Goal: Transaction & Acquisition: Book appointment/travel/reservation

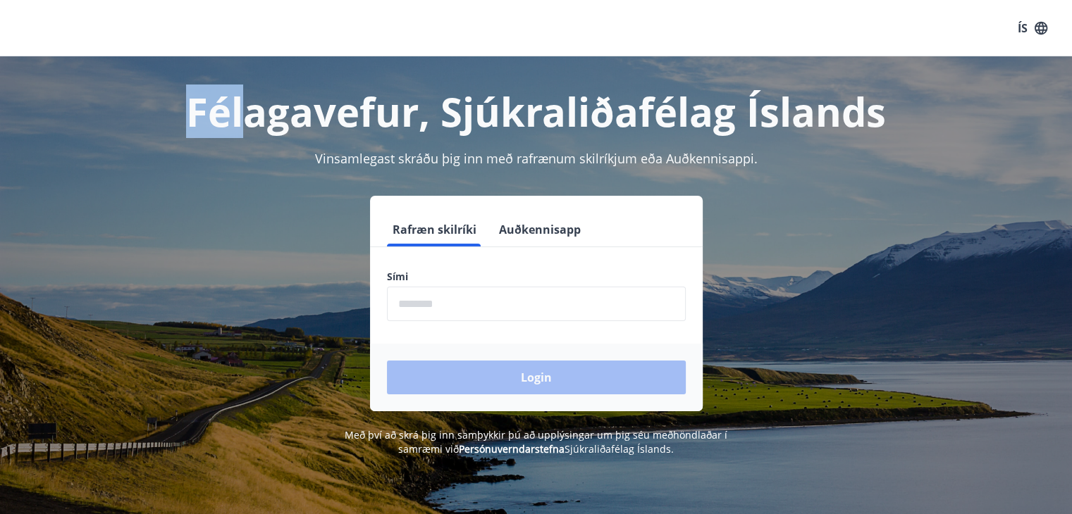
drag, startPoint x: 230, startPoint y: 66, endPoint x: 254, endPoint y: 66, distance: 23.3
click at [254, 66] on div "ÍS Félagavefur, Sjúkraliðafélag Íslands Vinsamlegast skráðu þig inn með rafrænu…" at bounding box center [536, 285] width 1072 height 571
click at [317, 94] on h1 "Félagavefur, Sjúkraliðafélag Íslands" at bounding box center [536, 112] width 981 height 54
click at [450, 307] on input "phone" at bounding box center [536, 304] width 299 height 35
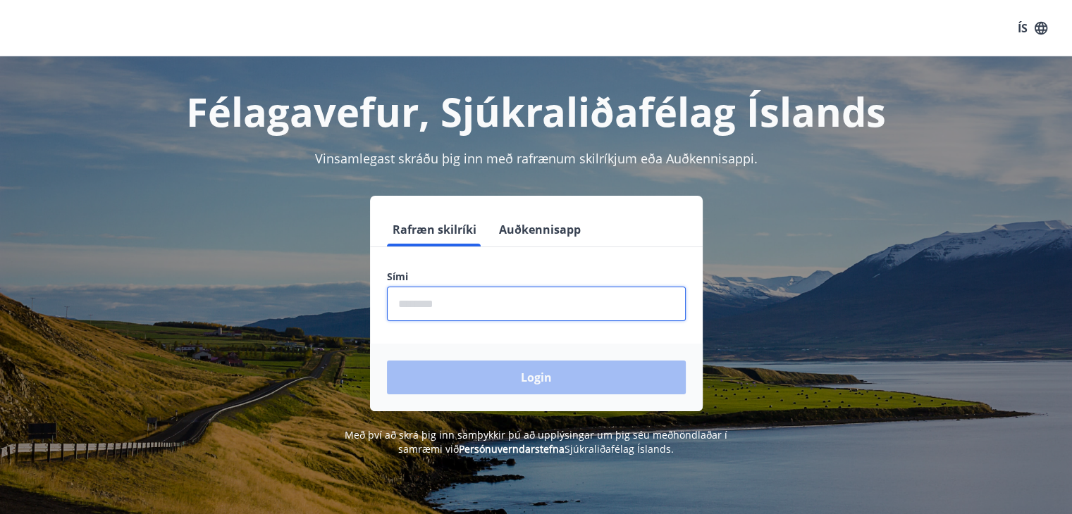
type input "********"
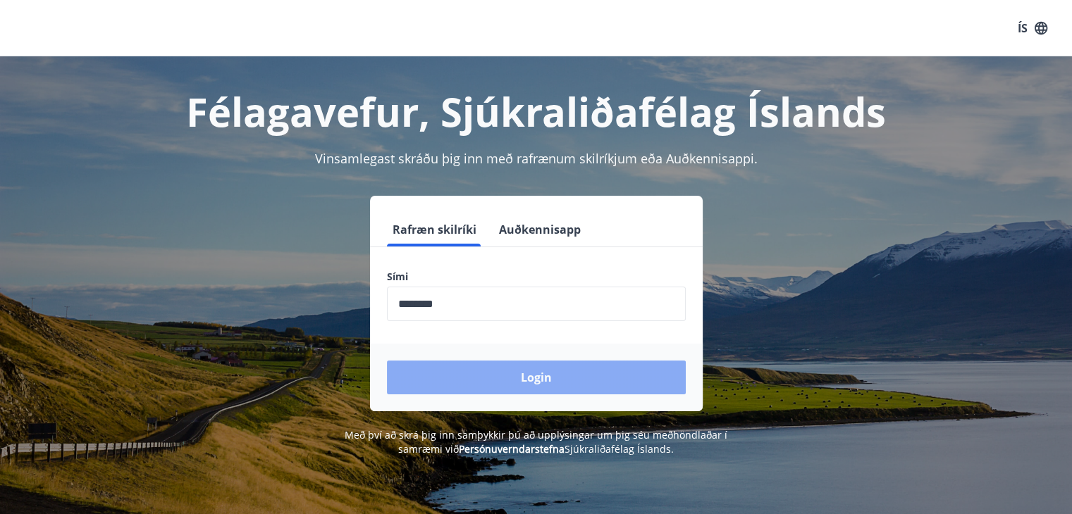
click at [545, 378] on button "Login" at bounding box center [536, 378] width 299 height 34
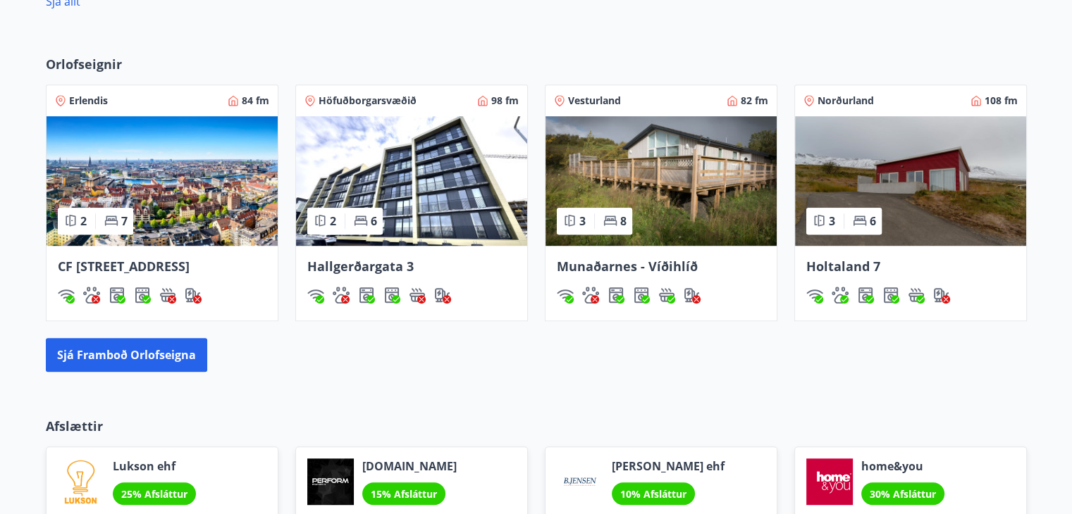
scroll to position [916, 0]
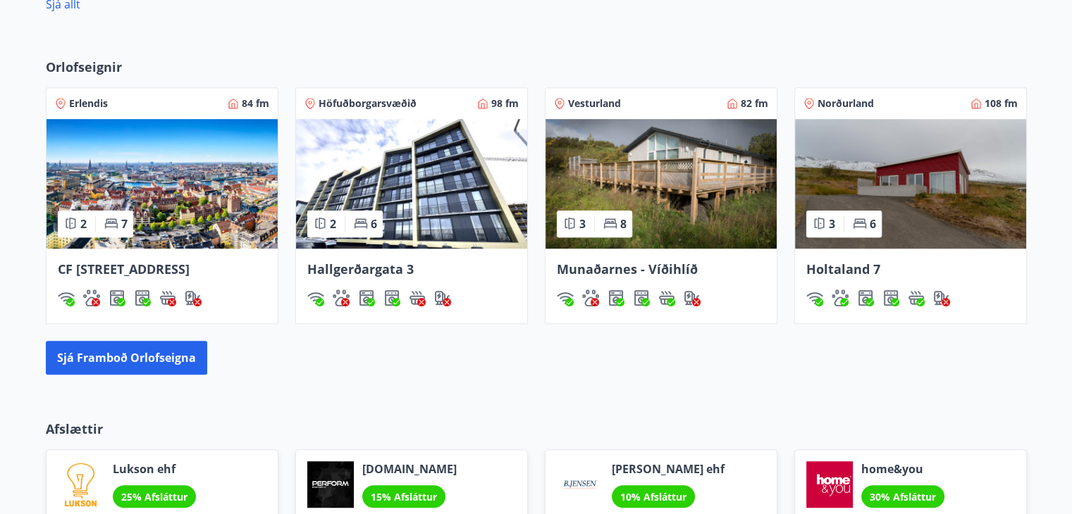
click at [392, 132] on img at bounding box center [411, 184] width 231 height 130
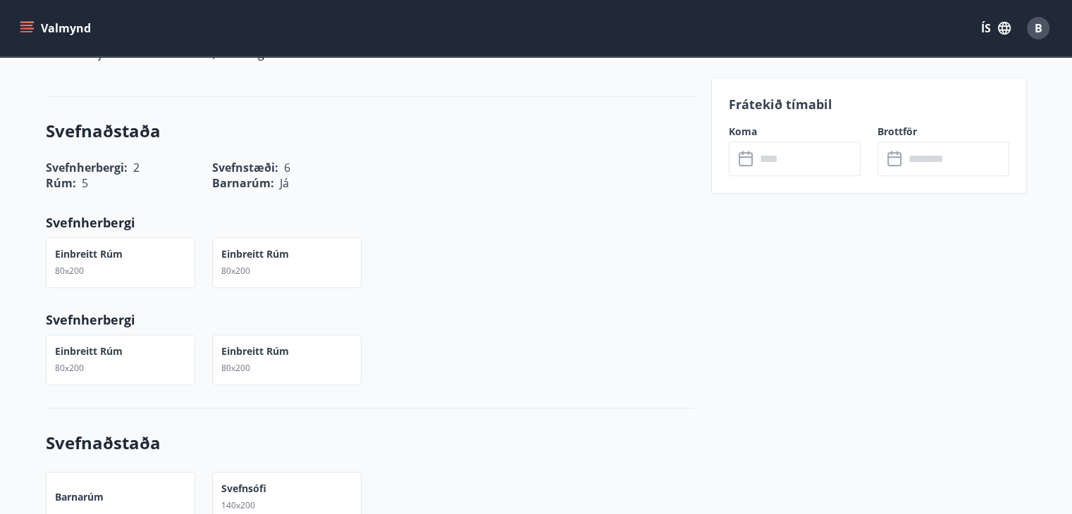
scroll to position [846, 0]
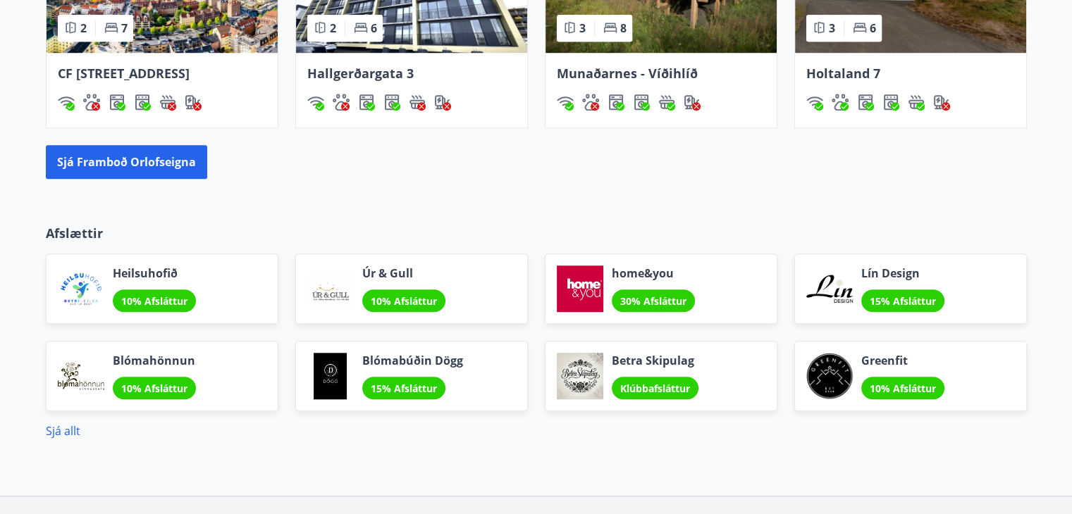
scroll to position [1128, 0]
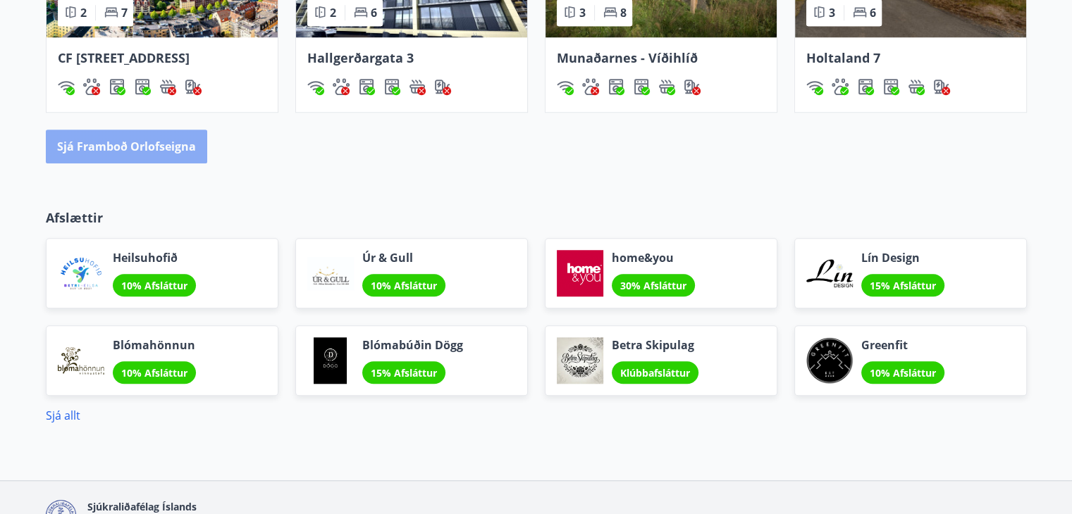
click at [128, 162] on button "Sjá framboð orlofseigna" at bounding box center [126, 147] width 161 height 34
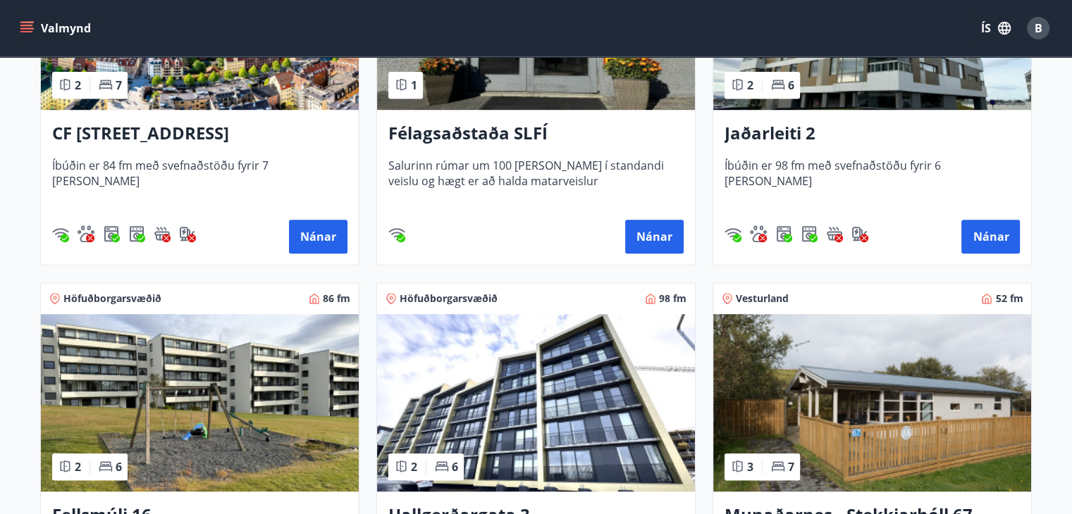
scroll to position [916, 0]
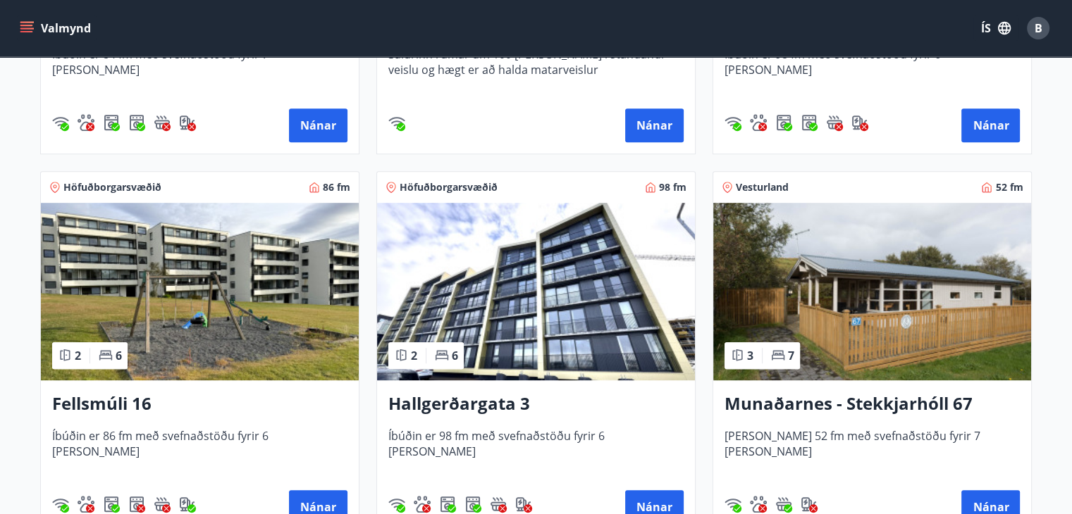
click at [118, 401] on h3 "Fellsmúli 16" at bounding box center [199, 404] width 295 height 25
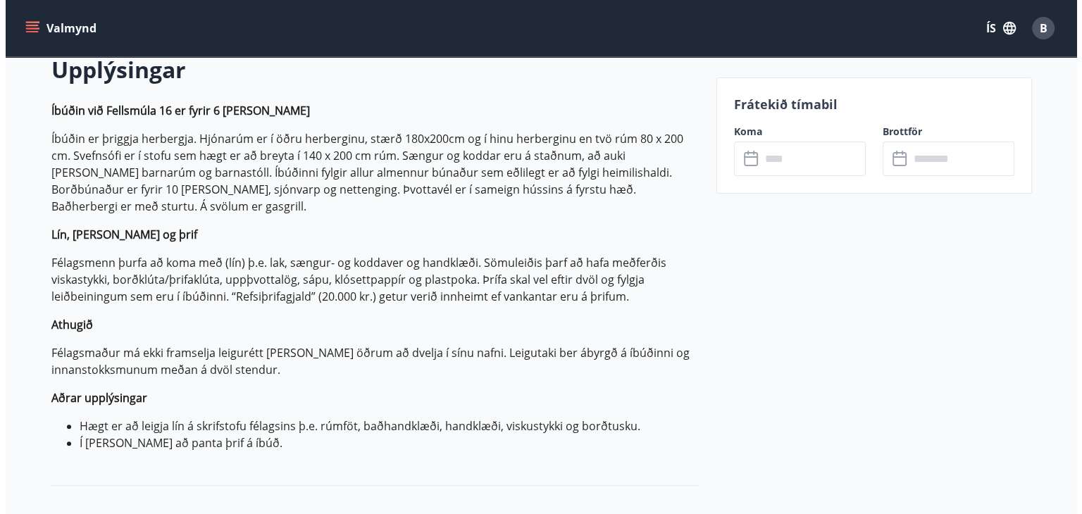
scroll to position [423, 0]
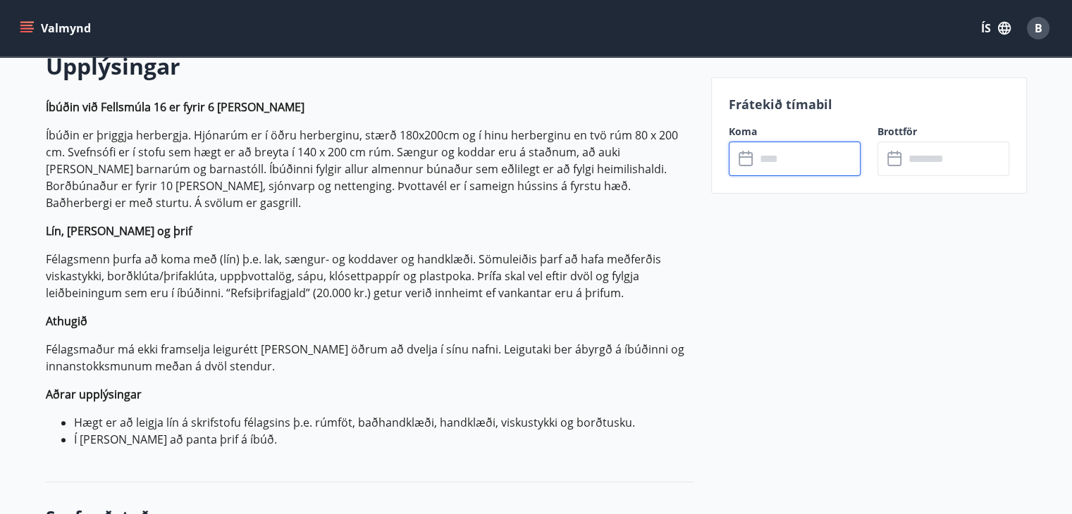
click at [756, 164] on input "text" at bounding box center [807, 159] width 105 height 35
